Goal: Transaction & Acquisition: Purchase product/service

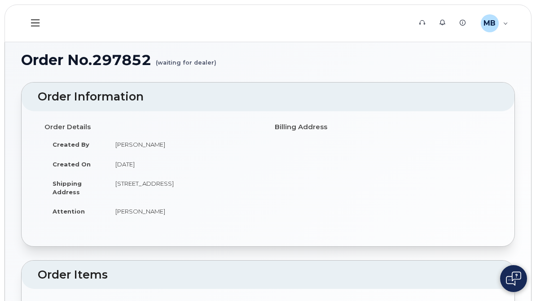
drag, startPoint x: 536, startPoint y: 30, endPoint x: 536, endPoint y: 44, distance: 13.5
click at [536, 44] on html "Support Alerts Knowledge Base MB [PERSON_NAME] Employee English Français Sign o…" at bounding box center [268, 232] width 536 height 465
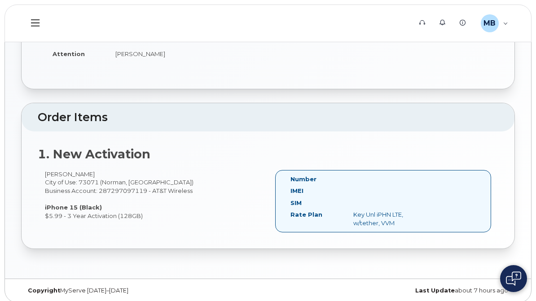
scroll to position [163, 0]
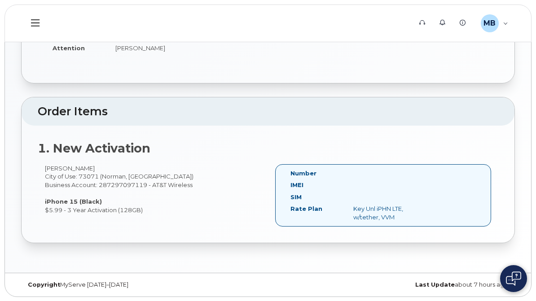
click at [0, 0] on div "My Devices" at bounding box center [0, 0] width 0 height 0
click at [0, 0] on div "Hardware Ordering" at bounding box center [0, 0] width 0 height 0
click at [0, 0] on link "Dashboard" at bounding box center [0, 0] width 0 height 0
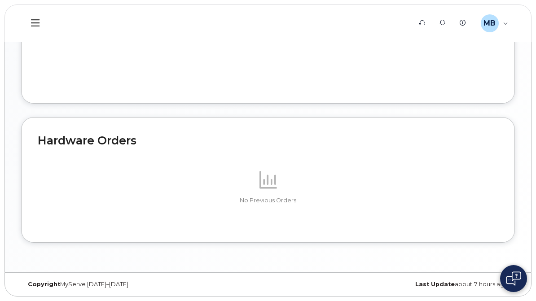
scroll to position [536, 0]
click at [0, 0] on div "Hardware Ordering" at bounding box center [0, 0] width 0 height 0
click at [0, 0] on link "New Order" at bounding box center [0, 0] width 0 height 0
